Goal: Find specific page/section: Find specific page/section

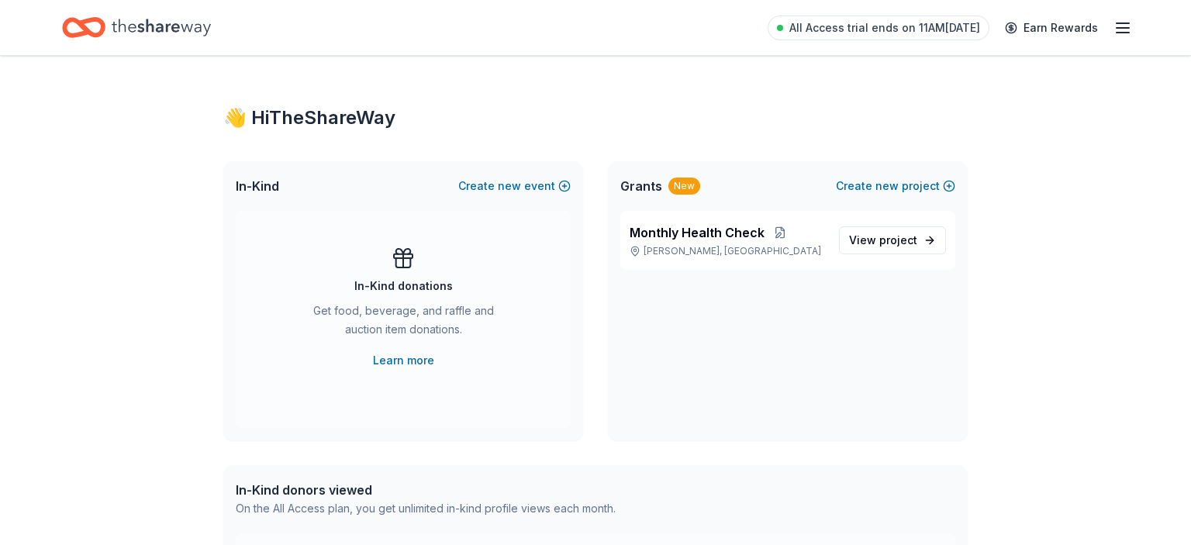
click at [1126, 29] on icon "button" at bounding box center [1122, 28] width 19 height 19
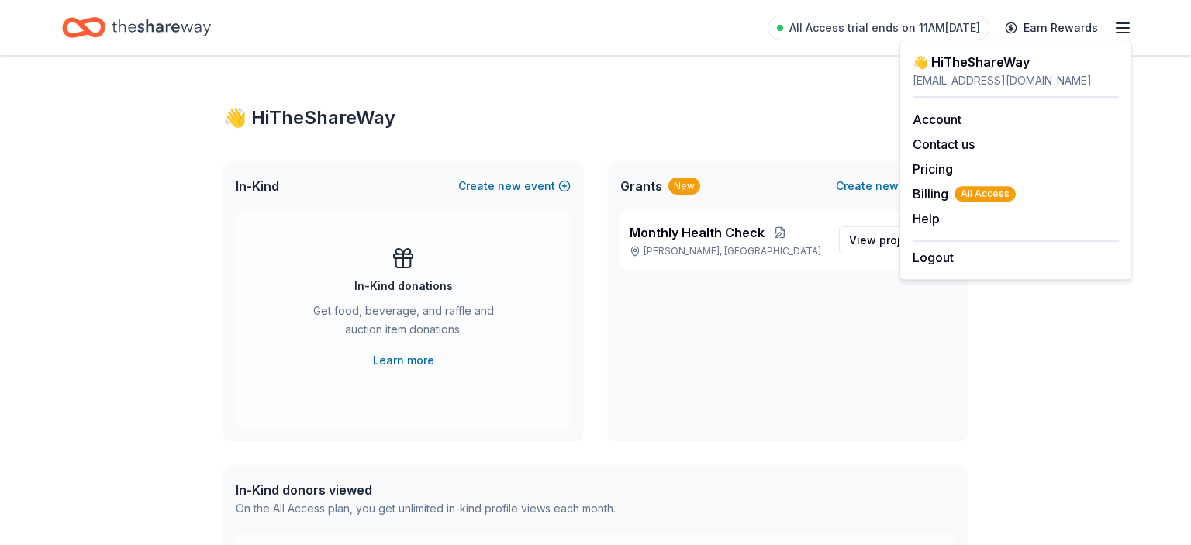
click at [1126, 29] on icon "button" at bounding box center [1122, 28] width 19 height 19
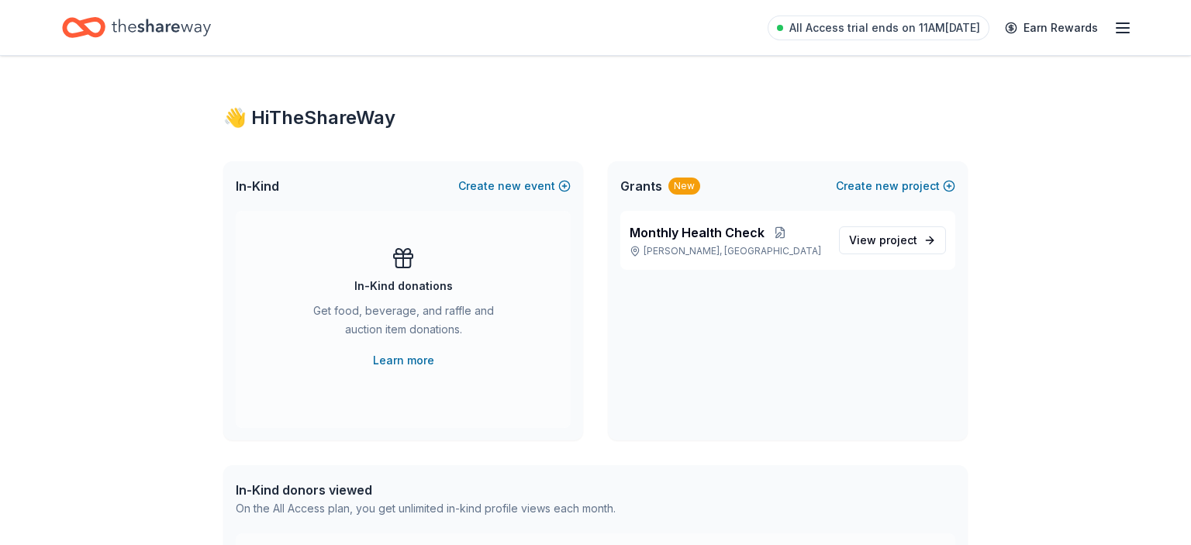
click at [1121, 26] on icon "button" at bounding box center [1122, 28] width 19 height 19
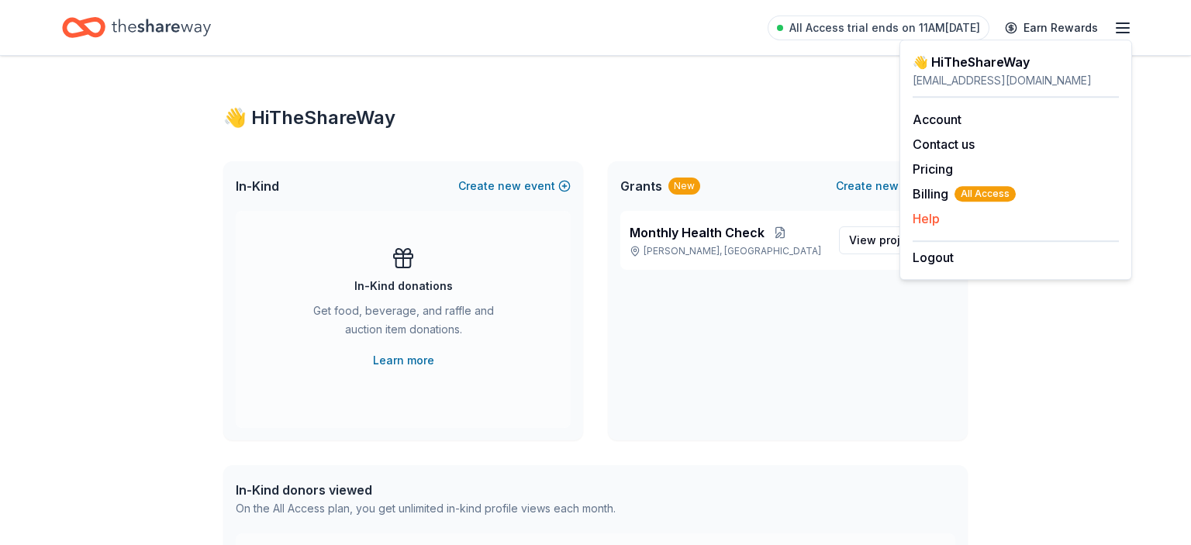
click at [935, 219] on button "Help" at bounding box center [925, 218] width 27 height 19
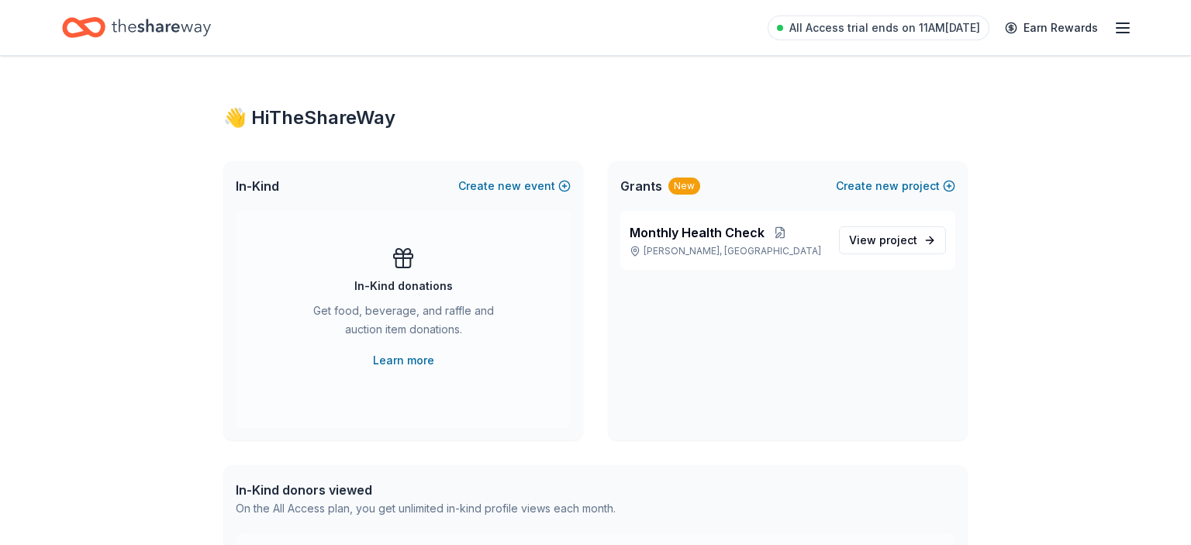
click at [159, 29] on icon "Home" at bounding box center [161, 28] width 99 height 32
click at [895, 241] on span "project" at bounding box center [898, 239] width 38 height 13
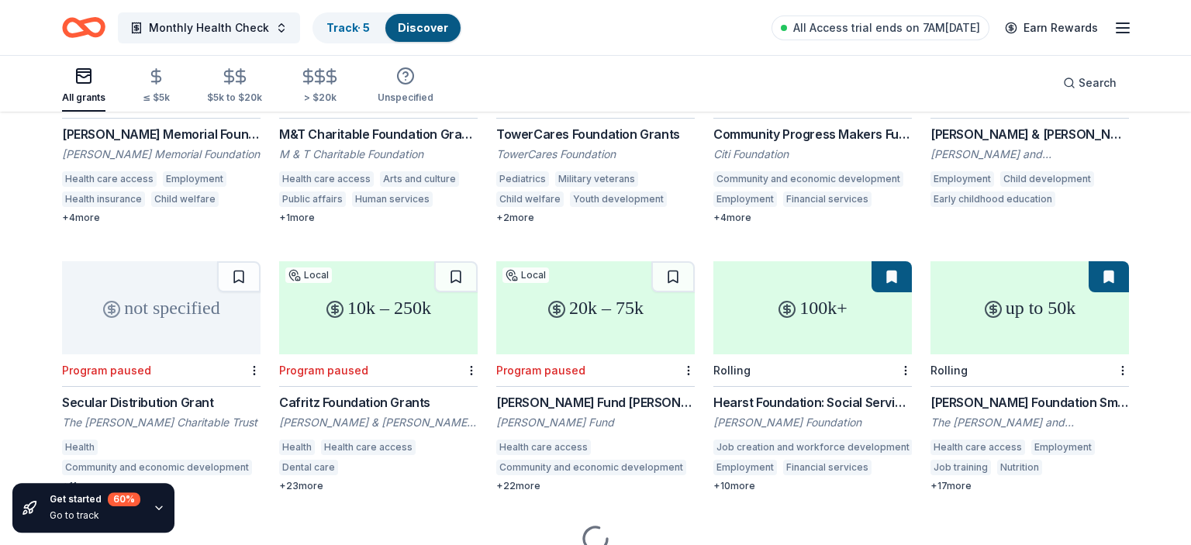
scroll to position [327, 0]
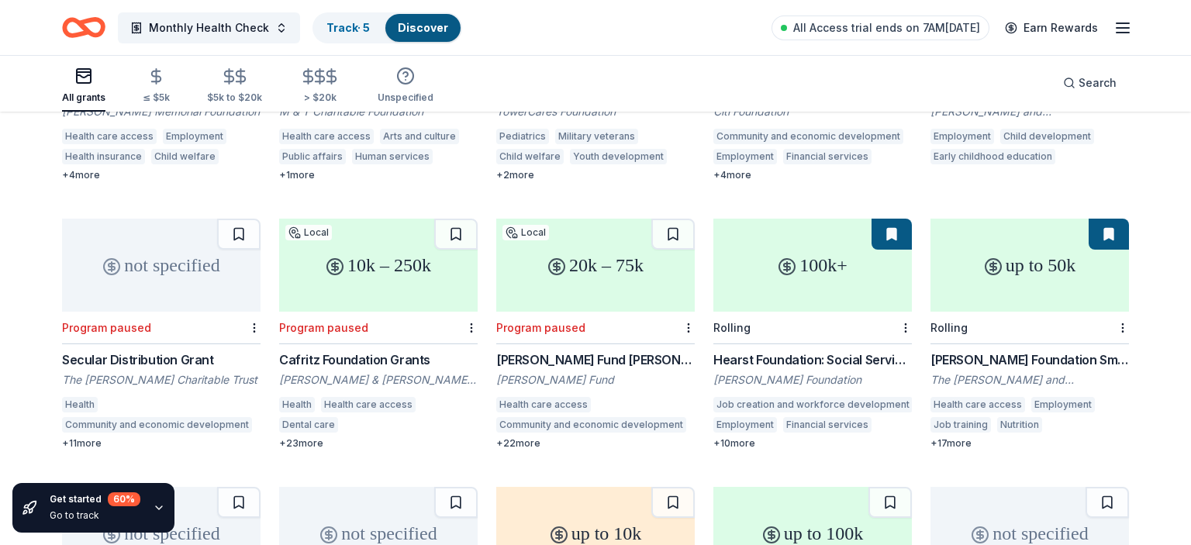
click at [155, 510] on icon "button" at bounding box center [159, 508] width 12 height 12
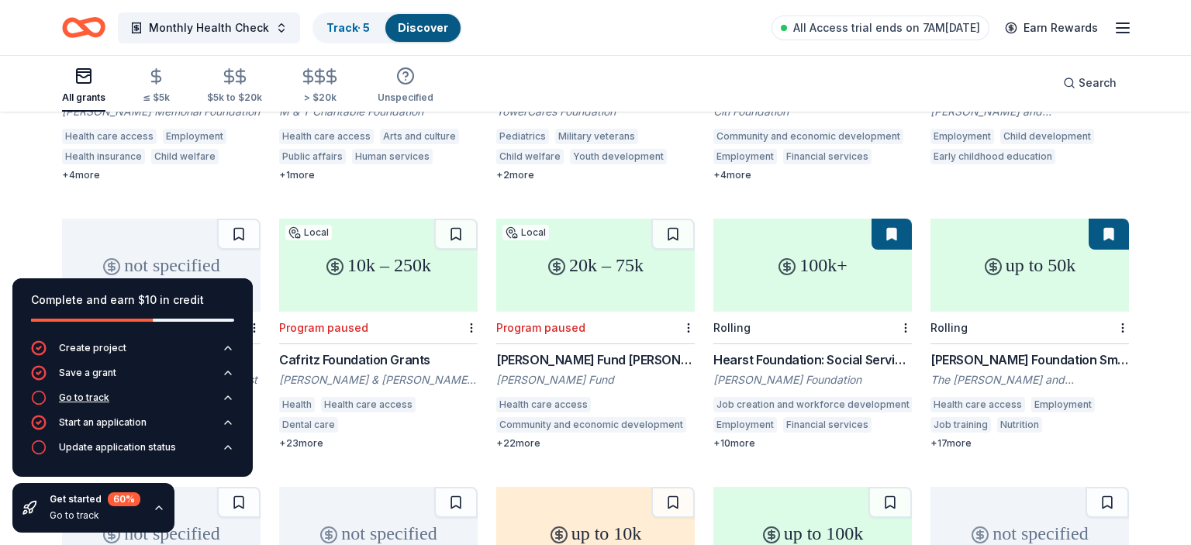
click at [102, 402] on div "Go to track" at bounding box center [84, 397] width 50 height 12
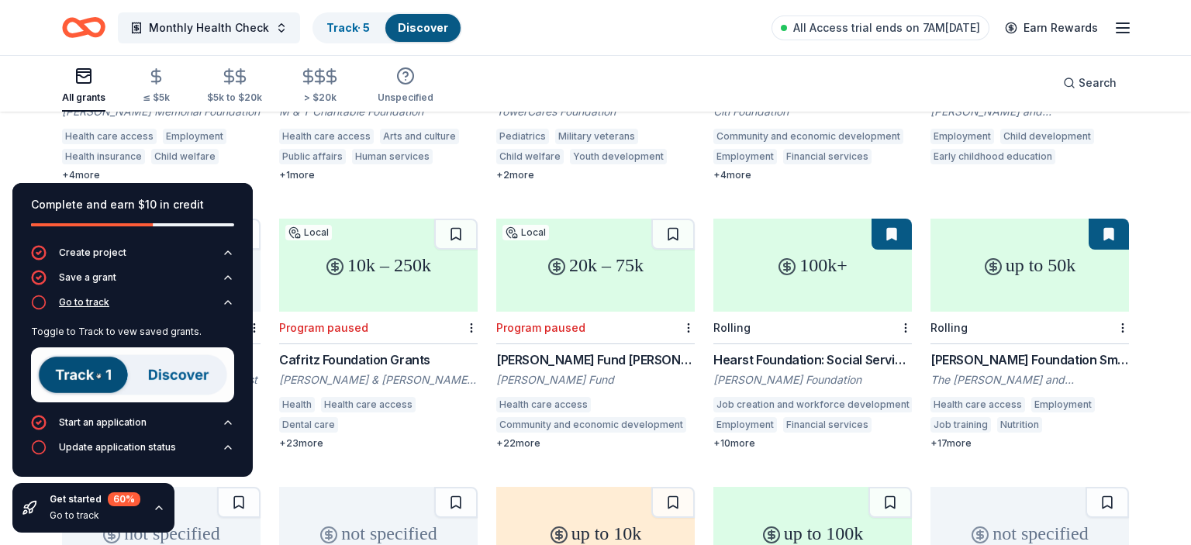
click at [228, 302] on icon "button" at bounding box center [228, 302] width 12 height 12
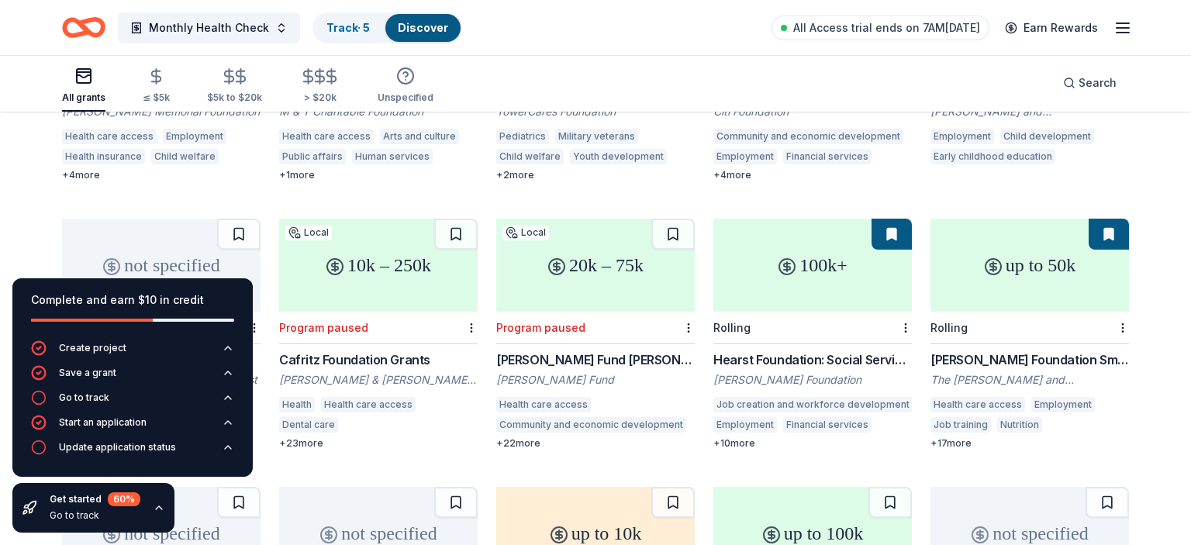
click at [159, 506] on icon "button" at bounding box center [159, 508] width 12 height 12
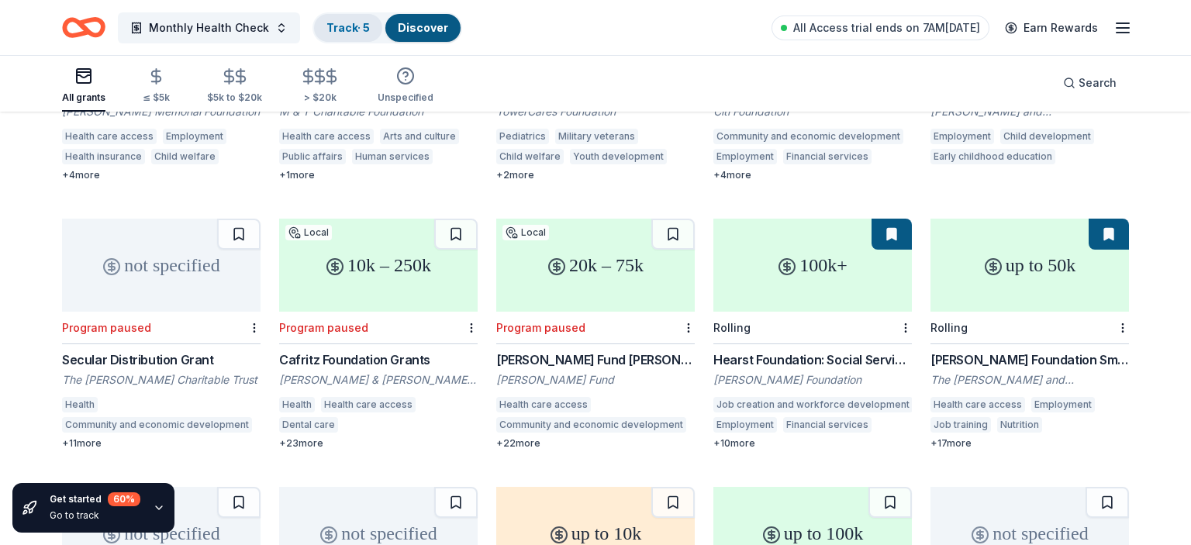
click at [350, 26] on link "Track · 5" at bounding box center [347, 27] width 43 height 13
